Goal: Information Seeking & Learning: Learn about a topic

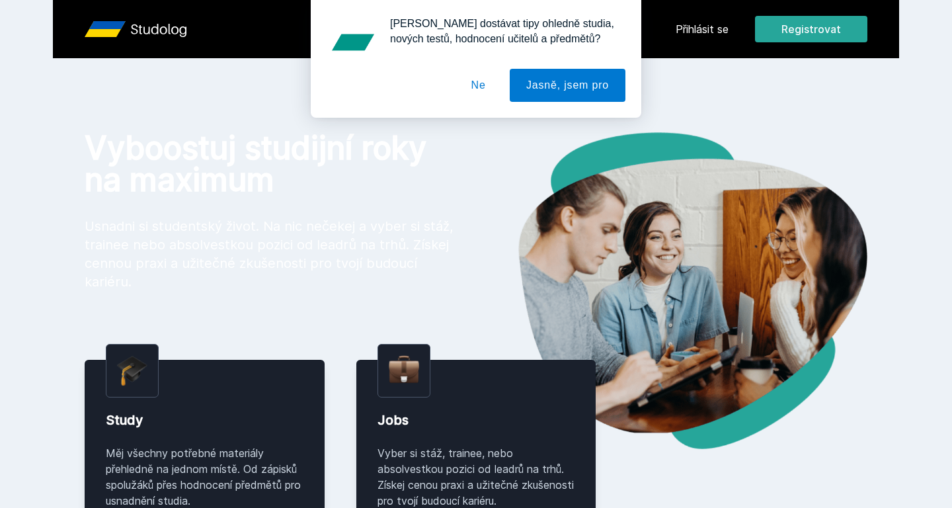
click at [482, 75] on button "Ne" at bounding box center [479, 85] width 48 height 33
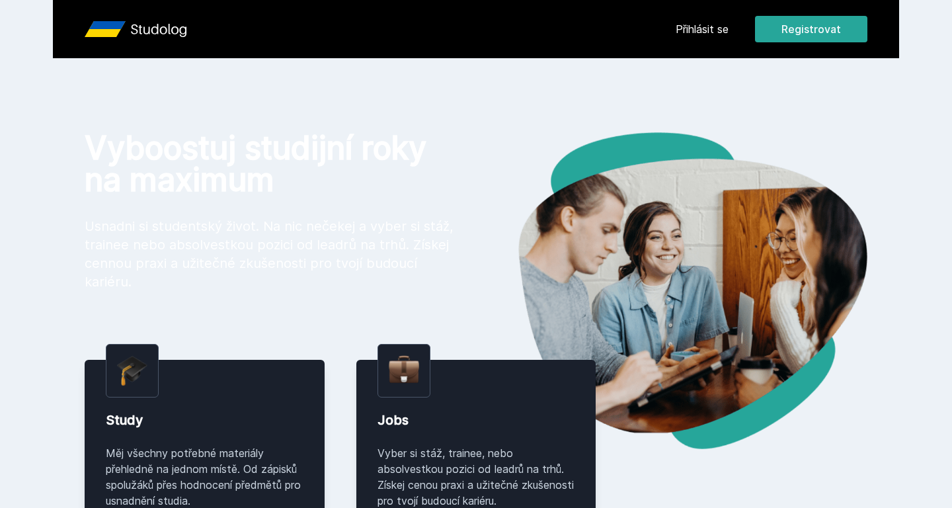
click at [702, 22] on link "Přihlásit se" at bounding box center [702, 29] width 53 height 16
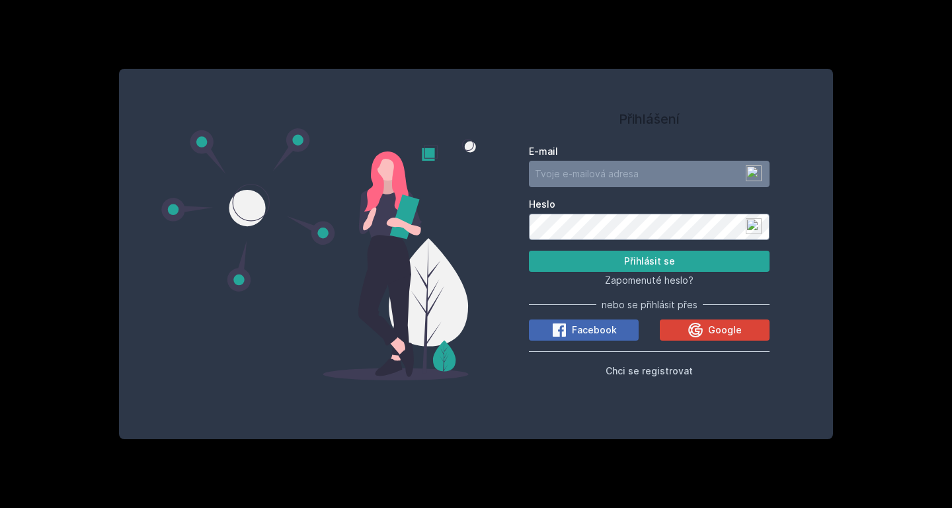
click at [778, 22] on div "Přihlášení E-mail Heslo Přihlásit se Zapomenuté heslo? nebo se přihlásit přes F…" at bounding box center [476, 254] width 952 height 508
click at [700, 330] on icon at bounding box center [695, 330] width 16 height 16
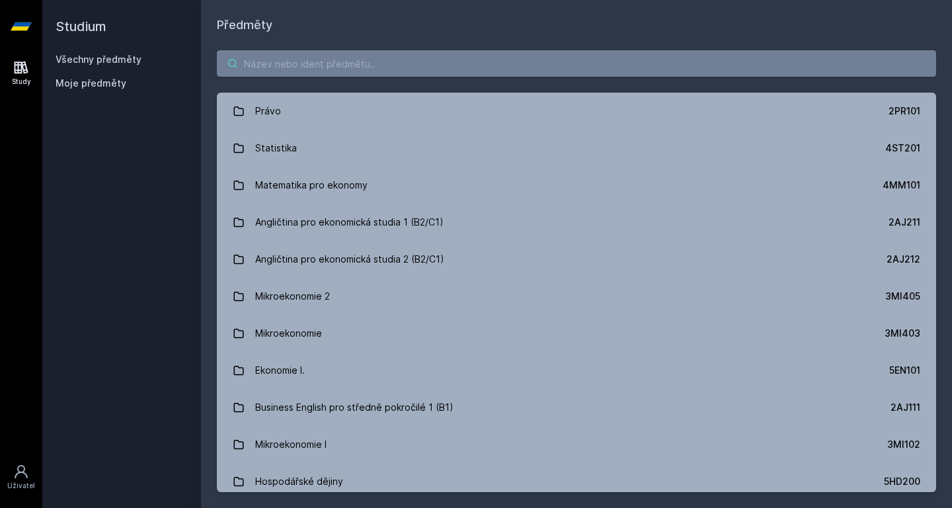
click at [284, 70] on input "search" at bounding box center [576, 63] width 719 height 26
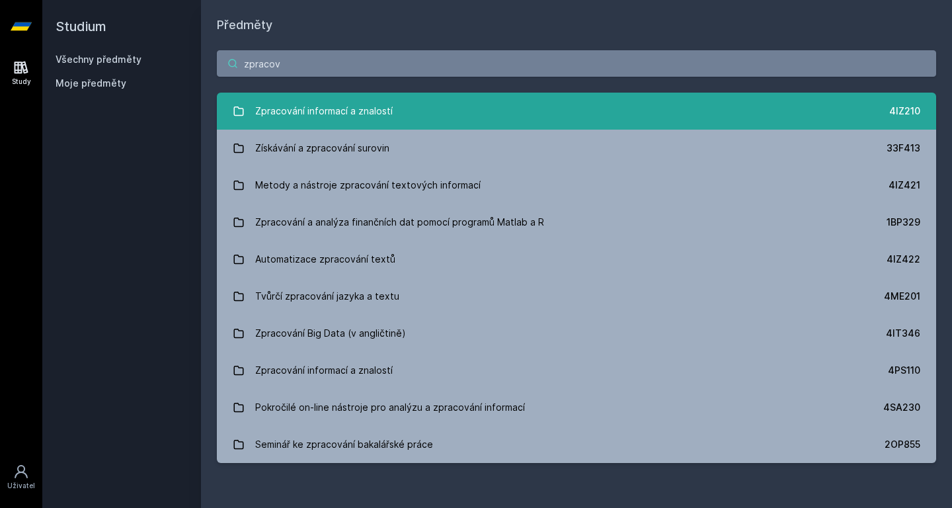
type input "zpracov"
click at [354, 114] on div "Zpracování informací a znalostí" at bounding box center [323, 111] width 137 height 26
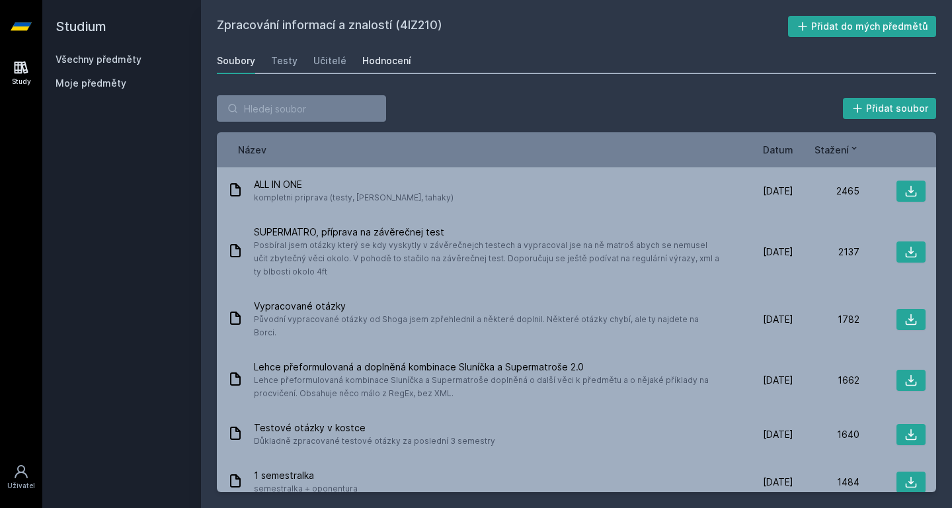
click at [373, 71] on link "Hodnocení" at bounding box center [386, 61] width 49 height 26
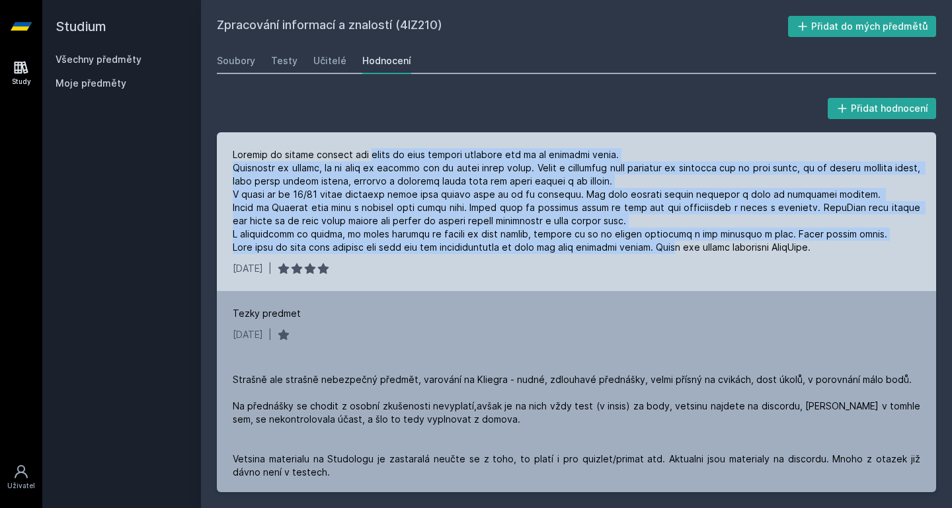
drag, startPoint x: 369, startPoint y: 150, endPoint x: 683, endPoint y: 245, distance: 328.5
click at [683, 245] on div at bounding box center [576, 201] width 687 height 106
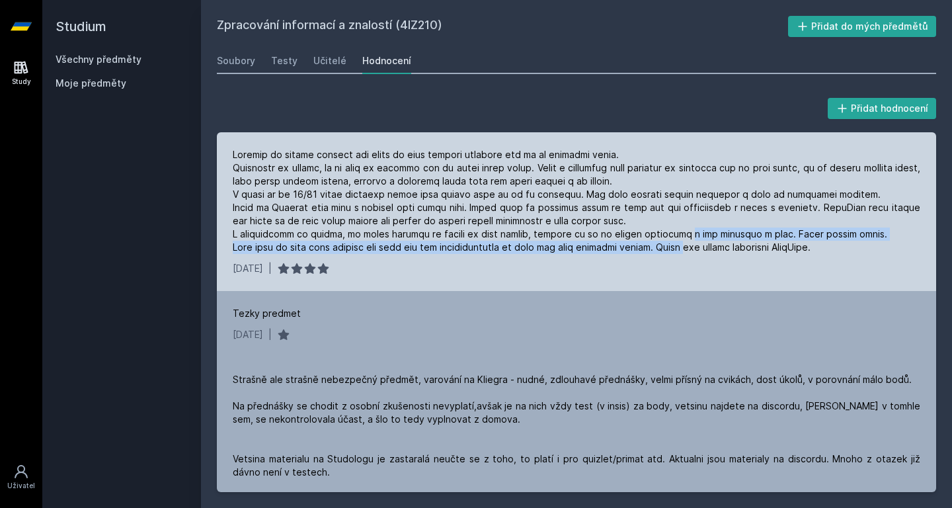
drag, startPoint x: 683, startPoint y: 245, endPoint x: 676, endPoint y: 231, distance: 15.4
click at [676, 231] on div at bounding box center [576, 201] width 687 height 106
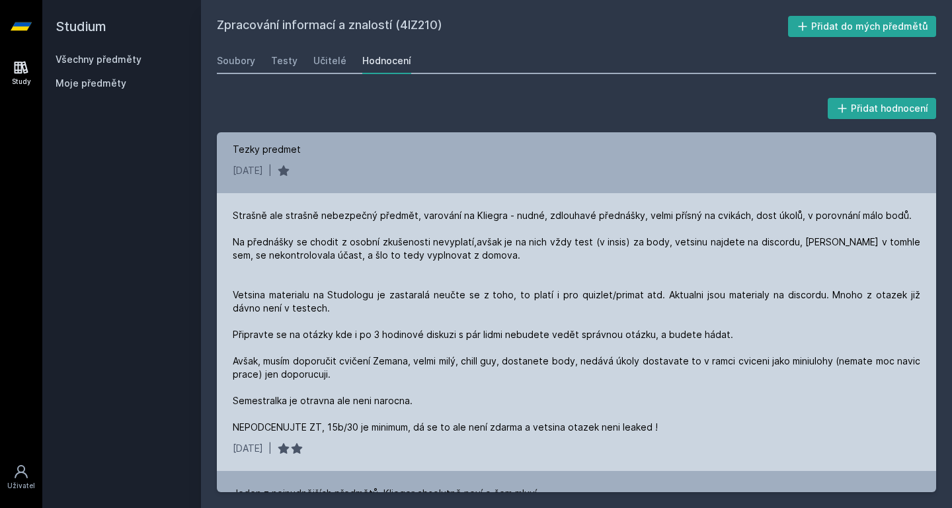
scroll to position [165, 0]
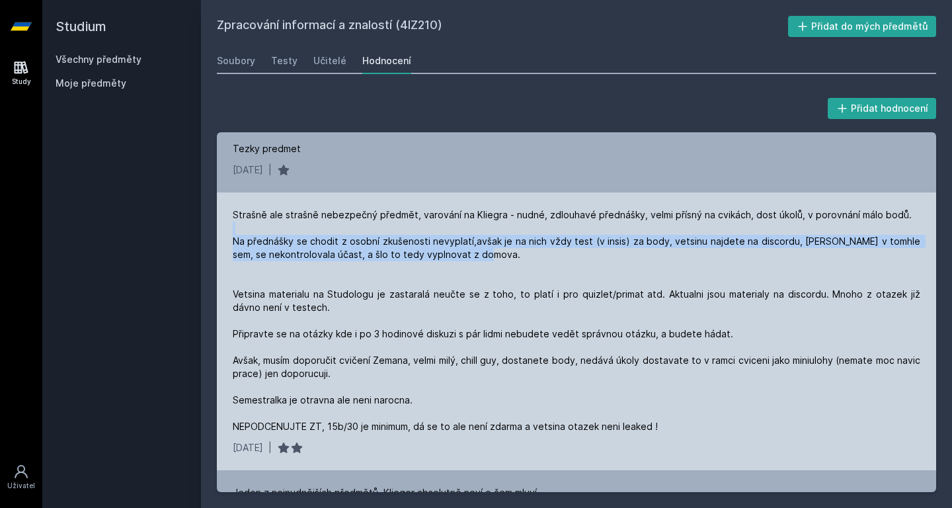
drag, startPoint x: 552, startPoint y: 256, endPoint x: 565, endPoint y: 229, distance: 30.7
click at [565, 229] on div "Strašně ale strašně nebezpečný předmět, varování na Kliegra - nudné, zdlouhavé …" at bounding box center [576, 320] width 687 height 225
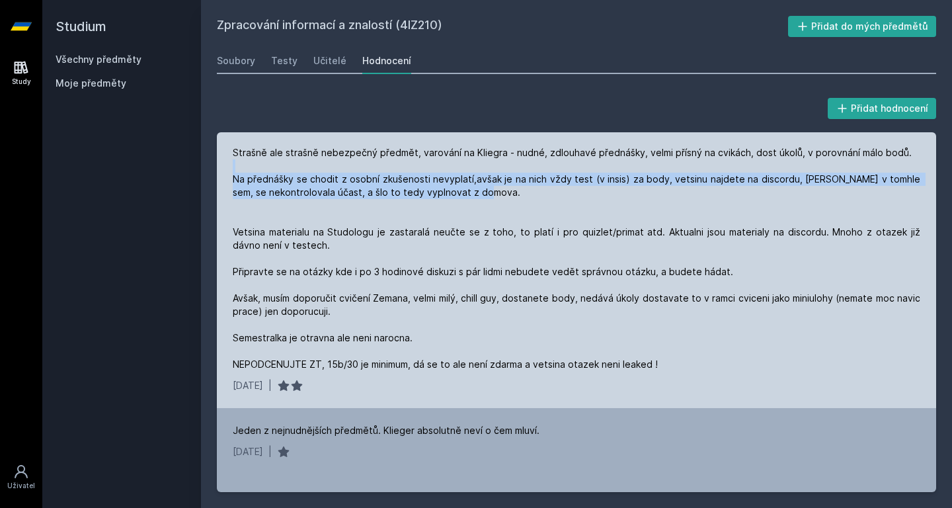
scroll to position [230, 0]
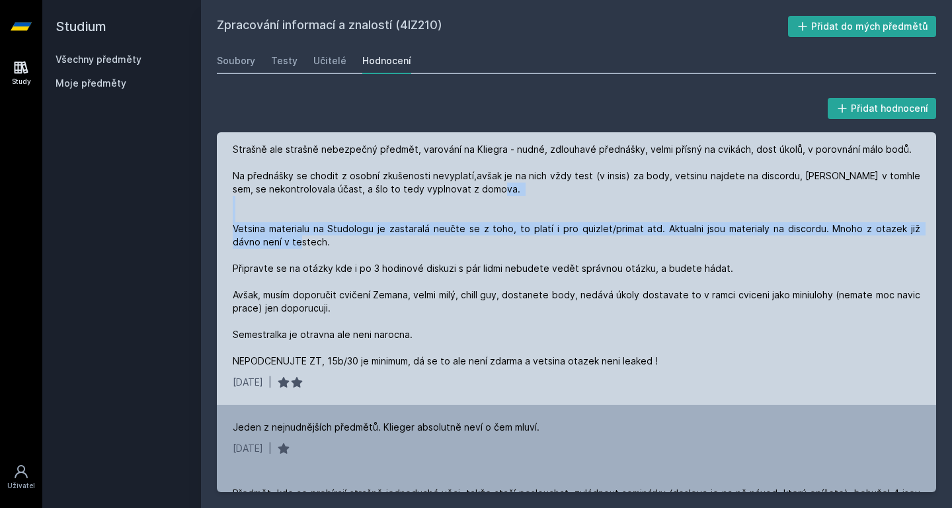
drag, startPoint x: 557, startPoint y: 239, endPoint x: 571, endPoint y: 210, distance: 33.1
click at [571, 210] on div "Strašně ale strašně nebezpečný předmět, varování na Kliegra - nudné, zdlouhavé …" at bounding box center [576, 255] width 687 height 225
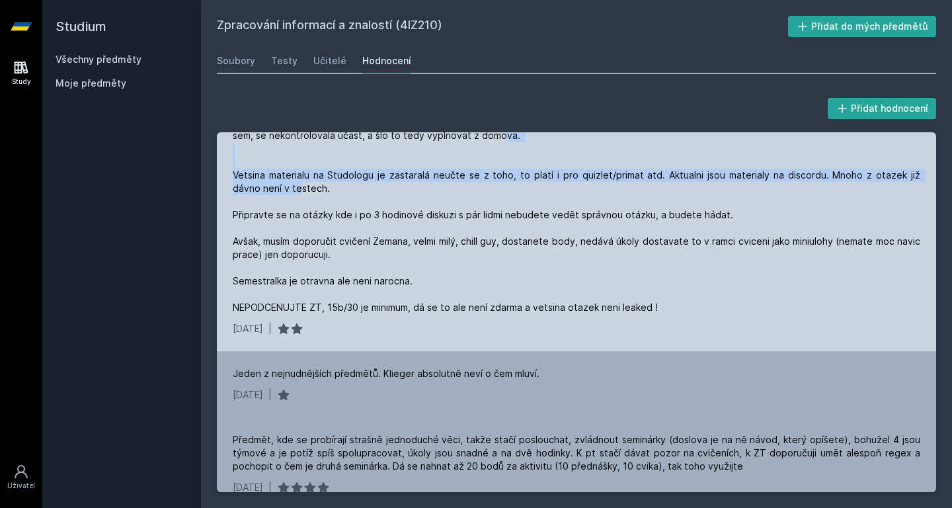
scroll to position [286, 0]
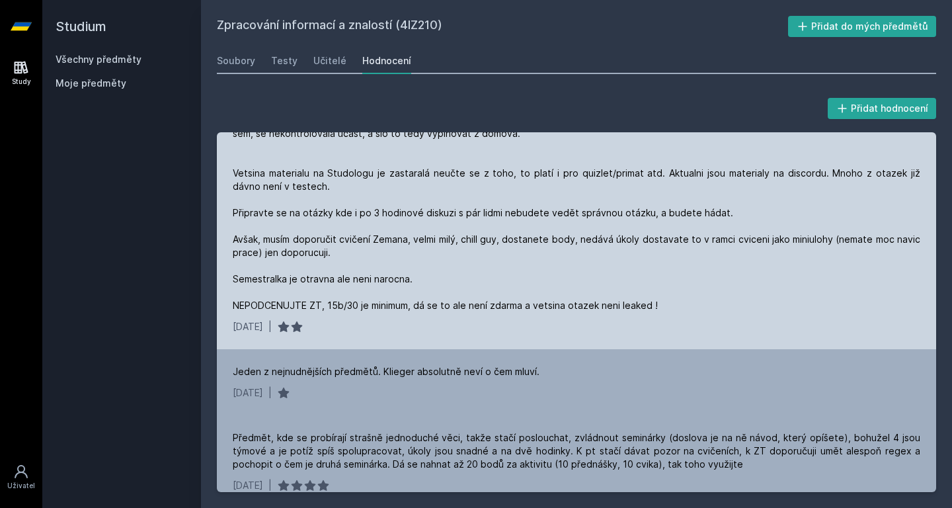
click at [571, 210] on div "Strašně ale strašně nebezpečný předmět, varování na Kliegra - nudné, zdlouhavé …" at bounding box center [576, 199] width 687 height 225
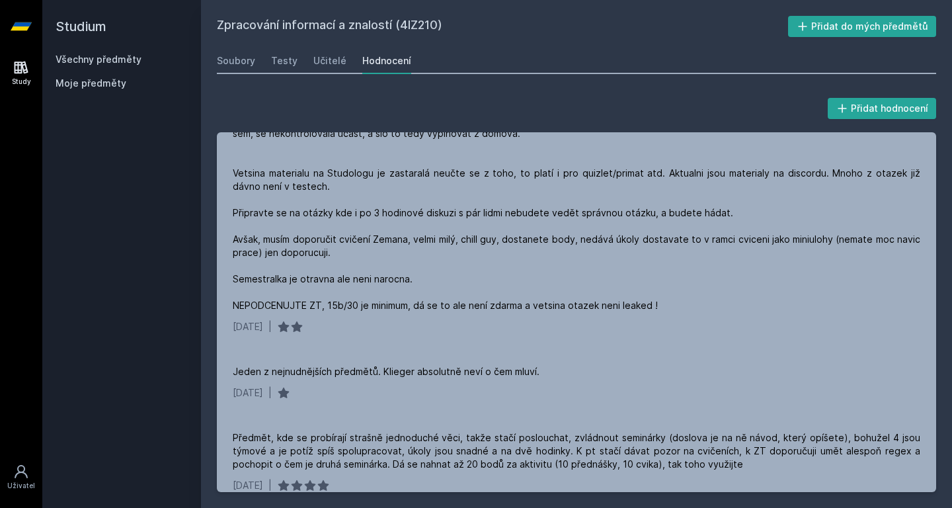
click at [122, 55] on link "Všechny předměty" at bounding box center [99, 59] width 86 height 11
